Goal: Information Seeking & Learning: Learn about a topic

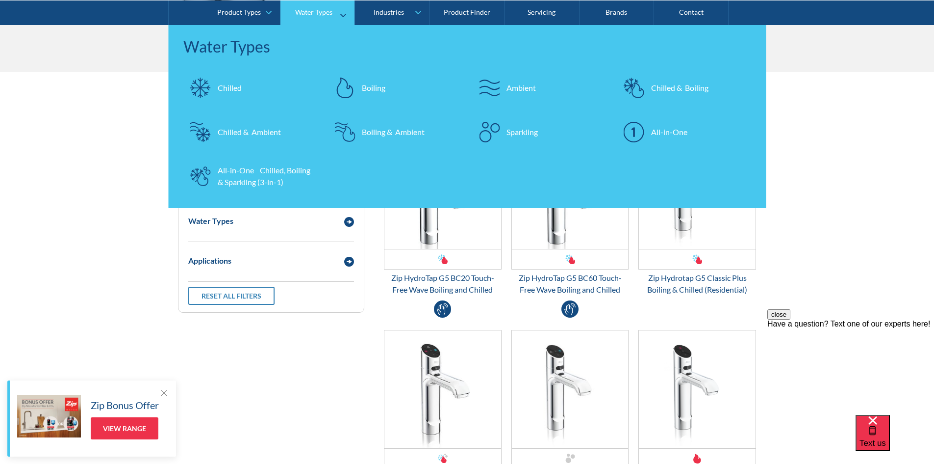
click at [280, 101] on link "Chilled" at bounding box center [250, 87] width 135 height 34
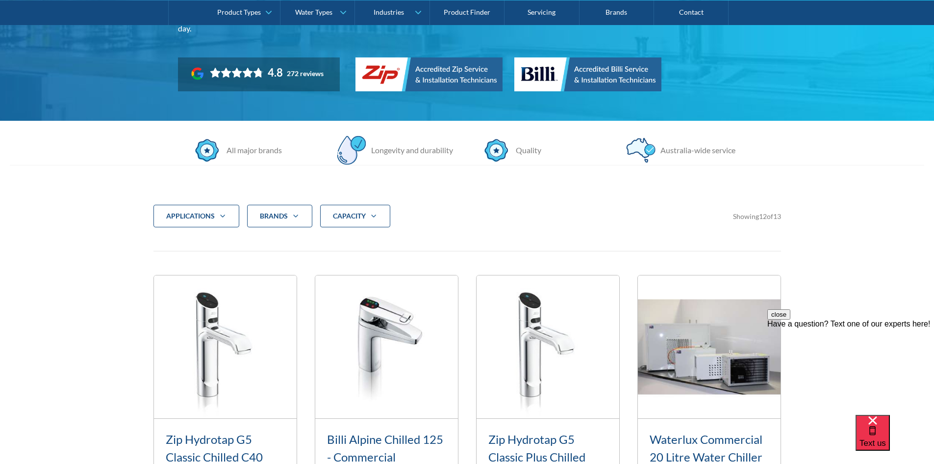
click at [293, 214] on icon "Filter 5" at bounding box center [296, 216] width 12 height 8
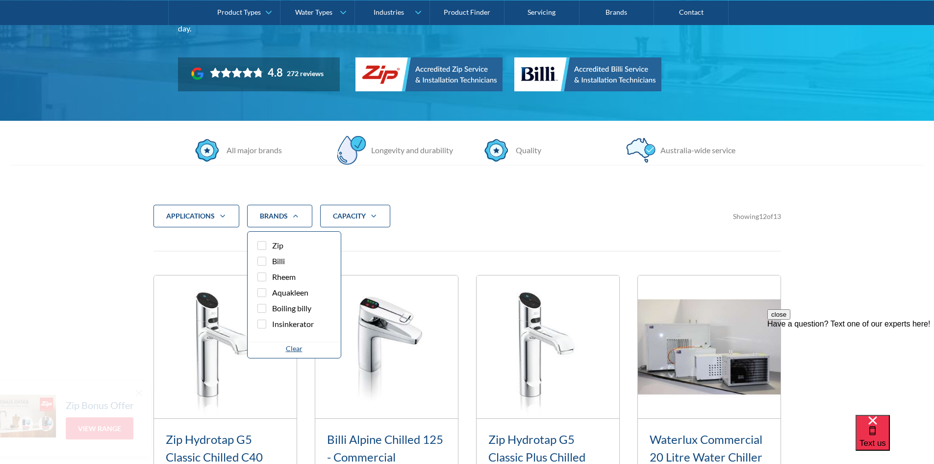
click at [336, 221] on div "CAPACITY" at bounding box center [355, 216] width 70 height 23
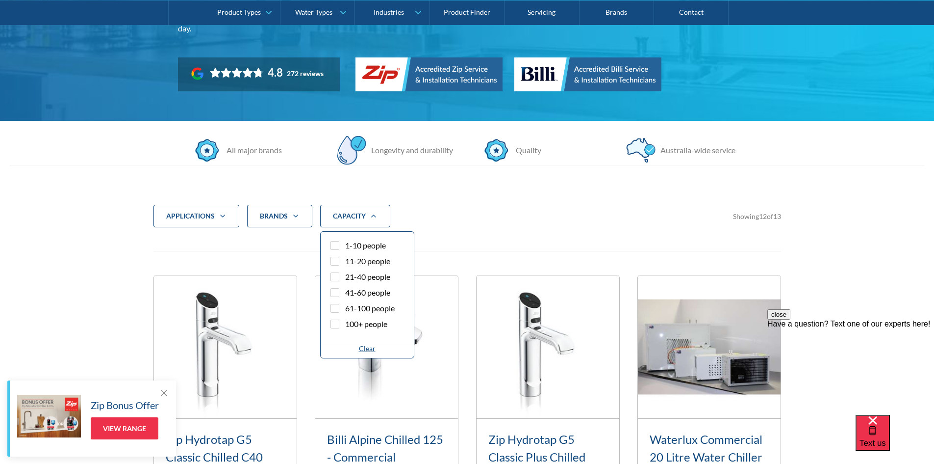
click at [217, 206] on div "applications" at bounding box center [197, 216] width 86 height 23
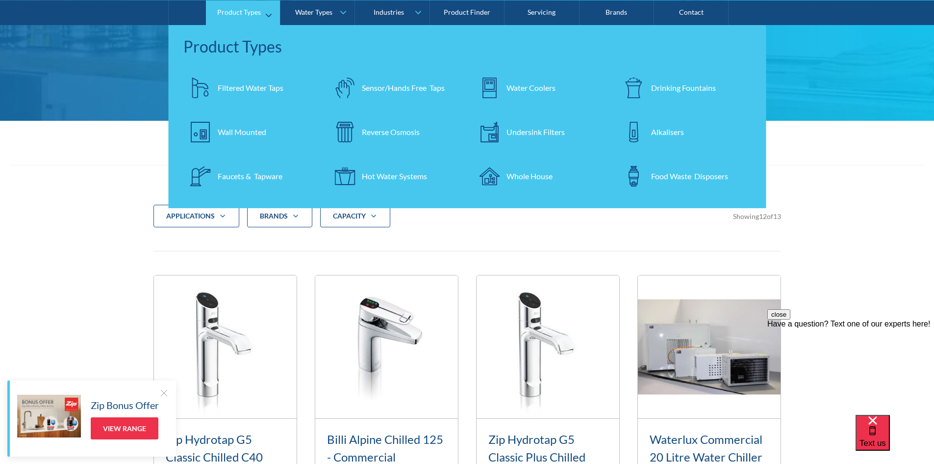
click at [234, 12] on div "Product Types" at bounding box center [239, 12] width 44 height 8
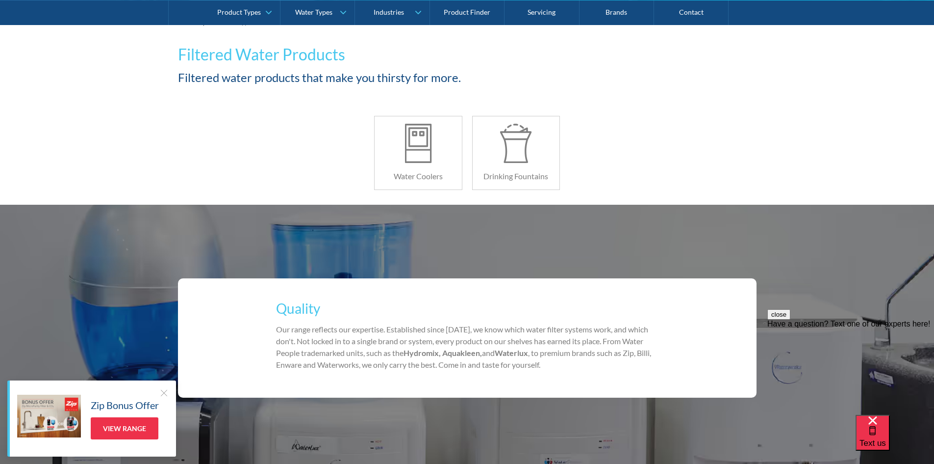
scroll to position [98, 0]
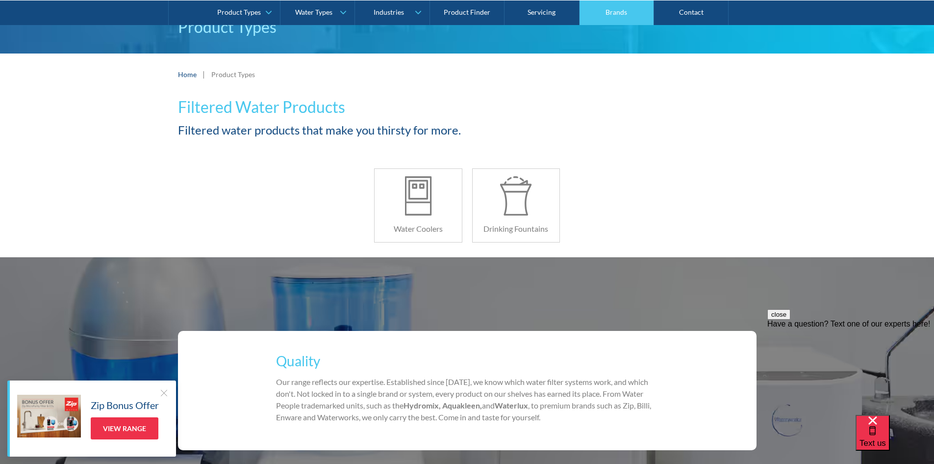
click at [630, 5] on link "Brands" at bounding box center [617, 12] width 75 height 25
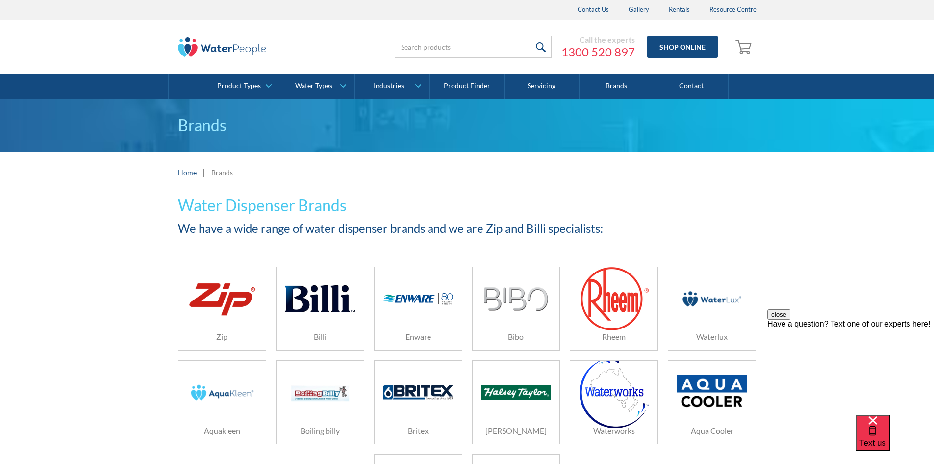
click at [243, 300] on img at bounding box center [222, 299] width 70 height 42
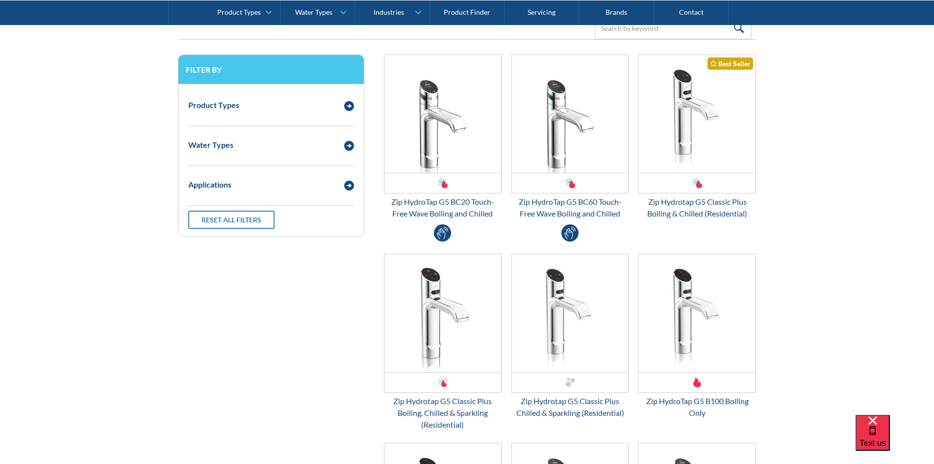
scroll to position [1275, 0]
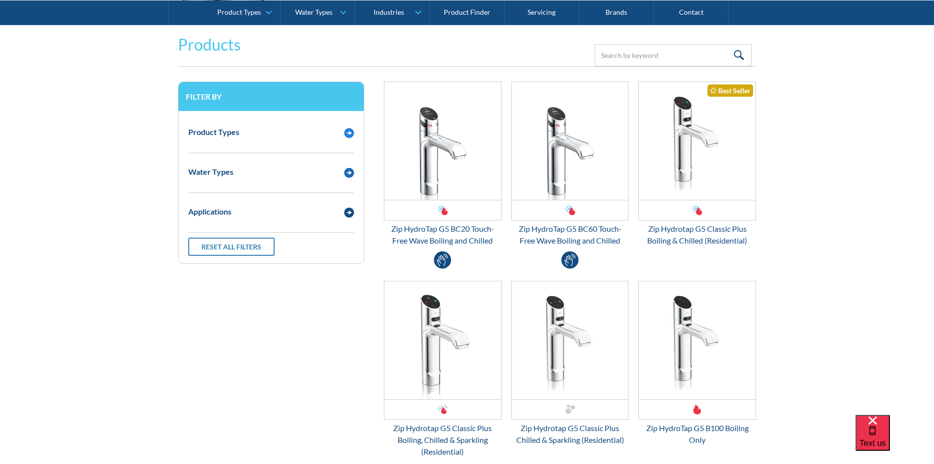
click at [272, 134] on div "Product Types" at bounding box center [261, 132] width 156 height 12
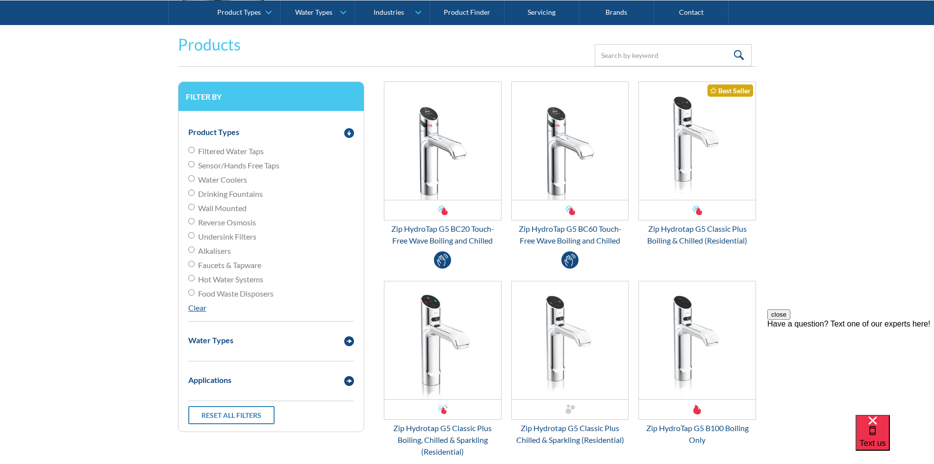
scroll to position [0, 0]
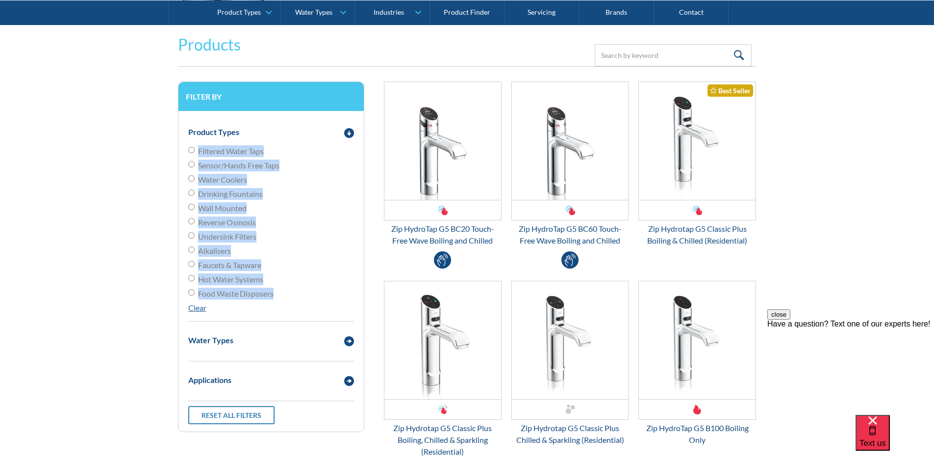
drag, startPoint x: 290, startPoint y: 295, endPoint x: 195, endPoint y: 151, distance: 172.1
click at [195, 151] on div "Filtered Water Taps Sensor/Hands Free Taps Water Coolers Drinking Fountains Wal…" at bounding box center [271, 229] width 166 height 168
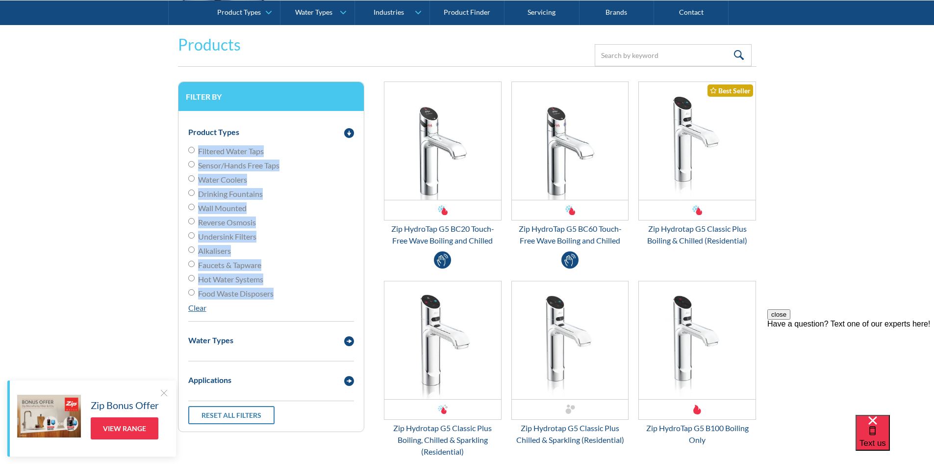
copy div "Filtered Water Taps Sensor/Hands Free Taps Water Coolers Drinking Fountains Wal…"
